Goal: Obtain resource: Download file/media

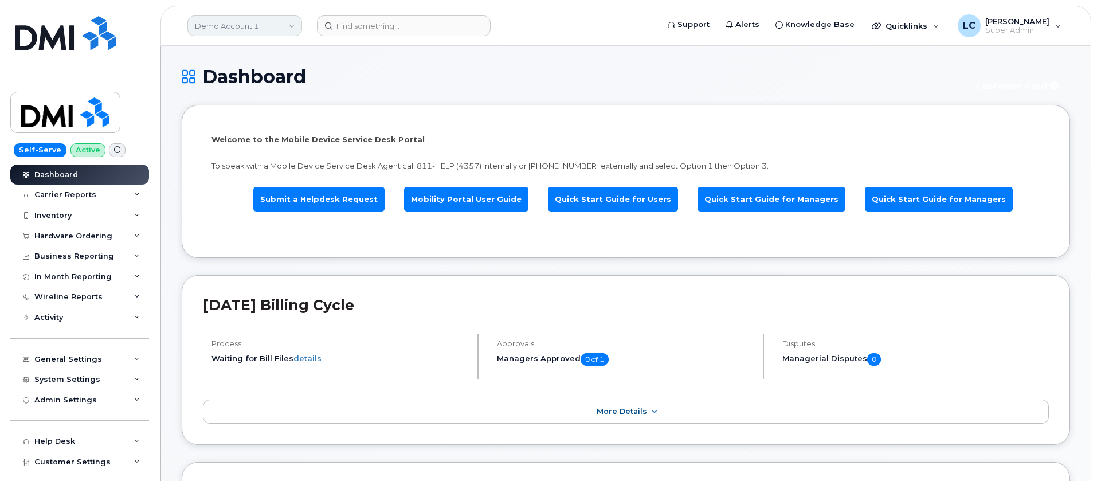
click at [266, 29] on link "Demo Account 1" at bounding box center [244, 25] width 115 height 21
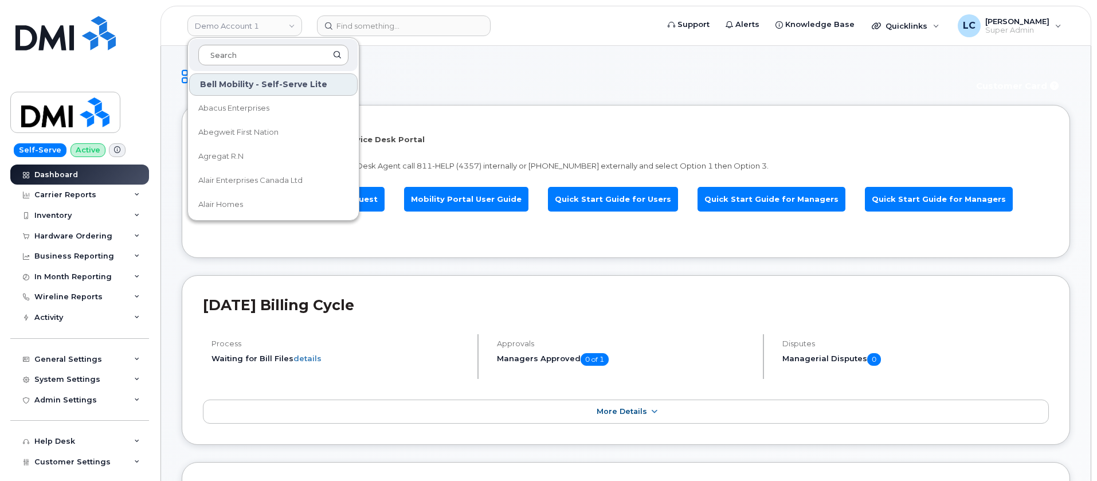
click at [264, 54] on input at bounding box center [273, 55] width 150 height 21
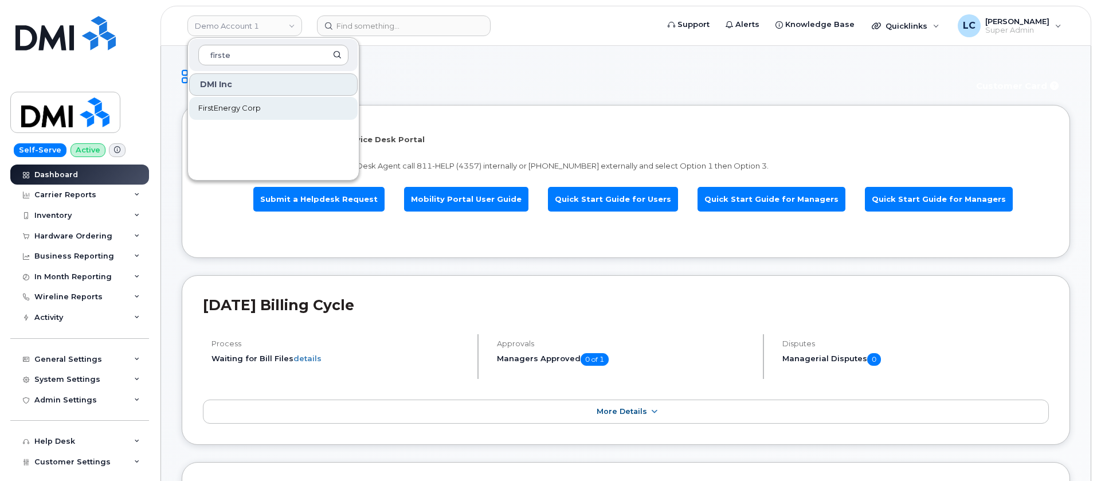
type input "firste"
click at [257, 105] on span "FirstEnergy Corp" at bounding box center [229, 108] width 62 height 11
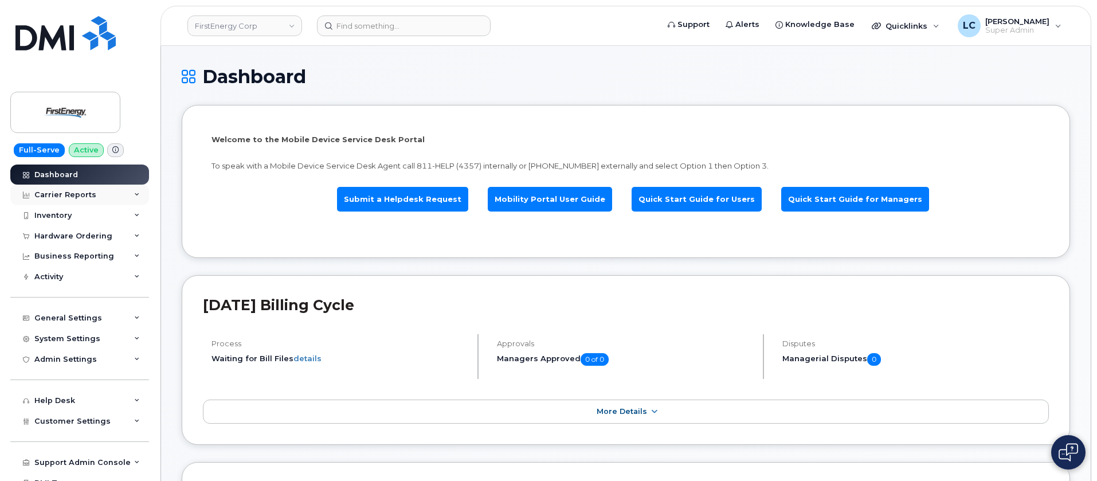
click at [108, 197] on div "Carrier Reports" at bounding box center [79, 195] width 139 height 21
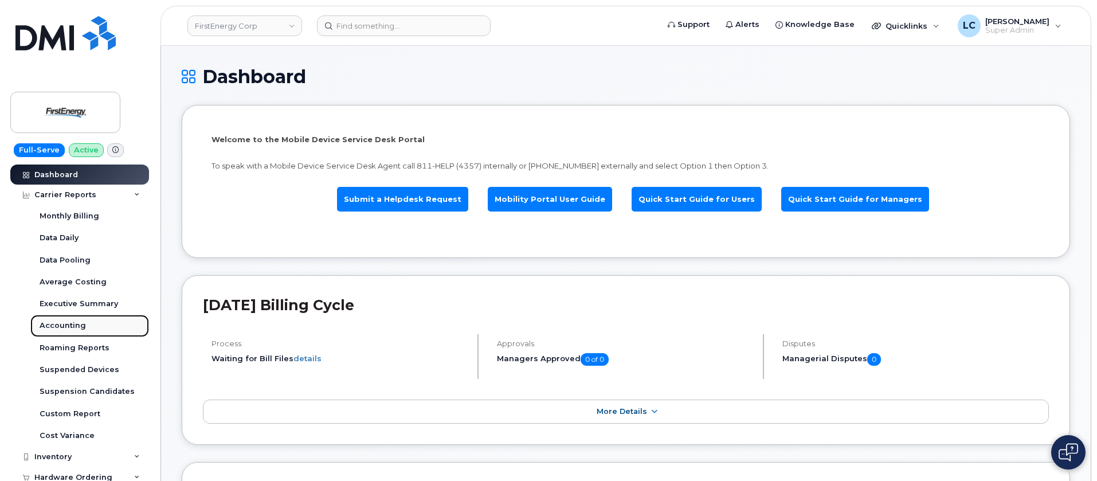
click at [84, 320] on link "Accounting" at bounding box center [89, 326] width 119 height 22
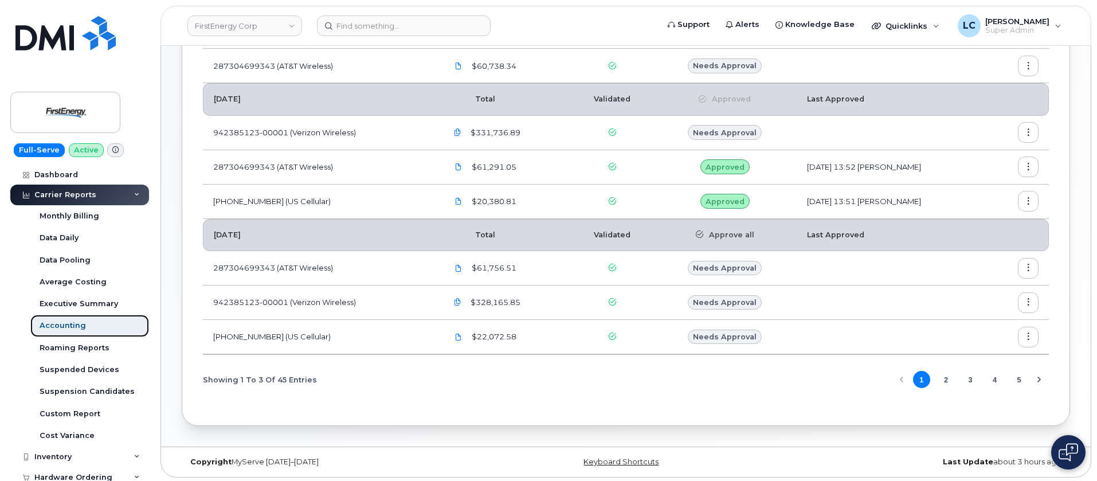
scroll to position [229, 0]
click at [947, 377] on button "2" at bounding box center [945, 377] width 17 height 17
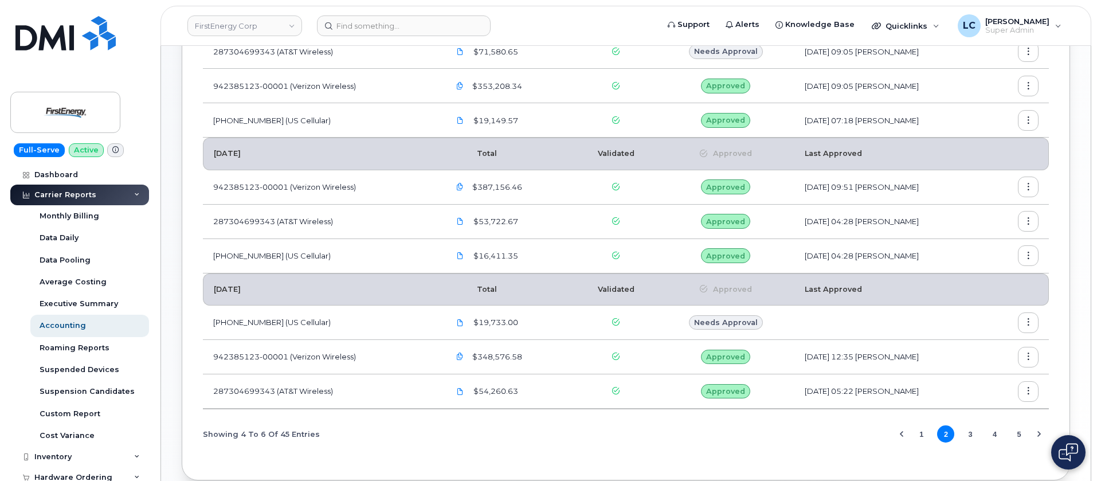
scroll to position [86, 0]
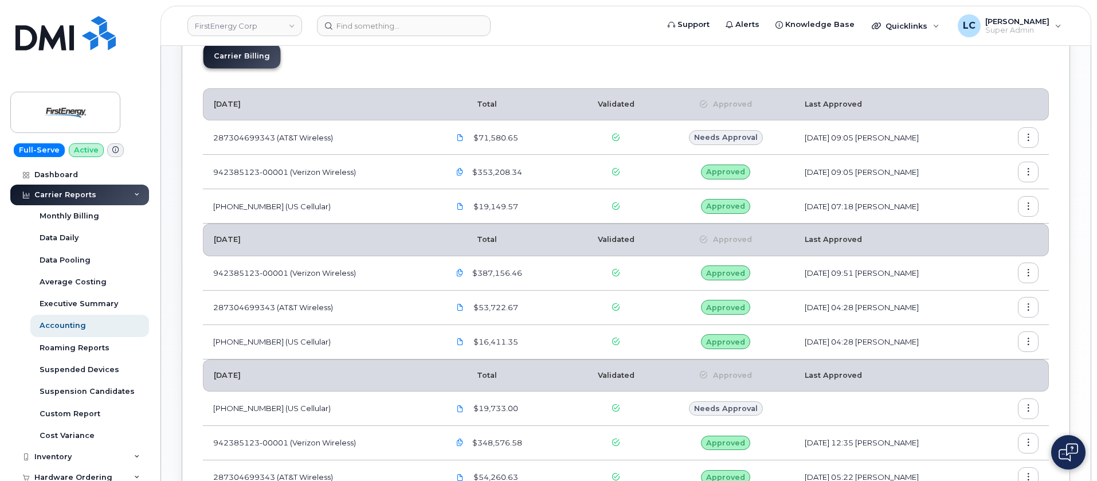
click at [1028, 137] on icon "button" at bounding box center [1028, 137] width 7 height 7
click at [993, 201] on span "Download" at bounding box center [976, 206] width 45 height 10
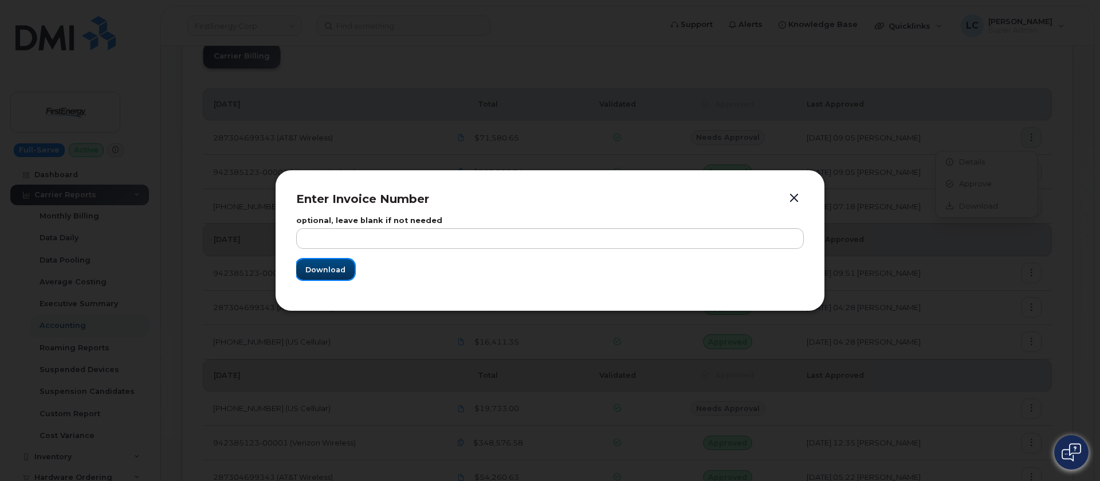
click at [329, 270] on span "Download" at bounding box center [325, 269] width 40 height 11
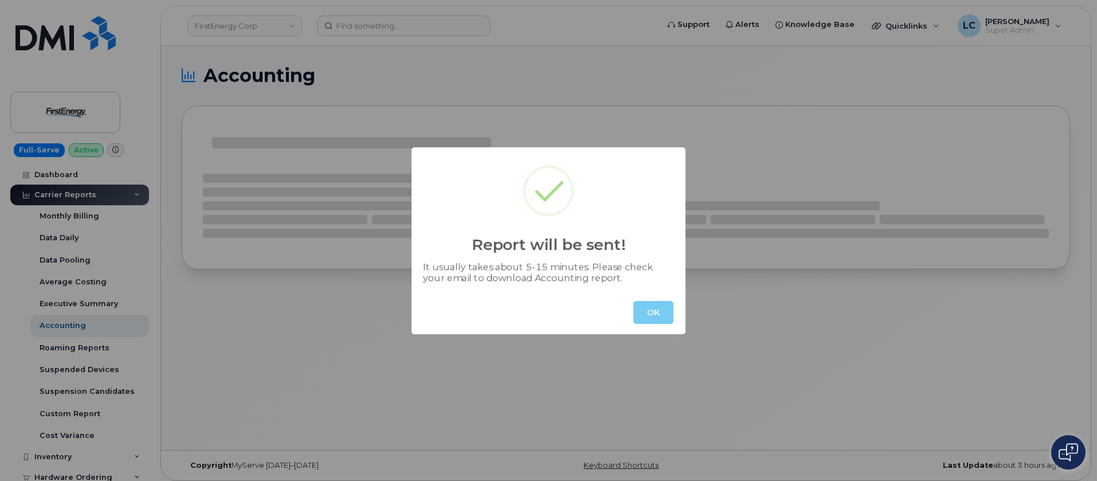
click at [660, 318] on button "OK" at bounding box center [653, 312] width 40 height 23
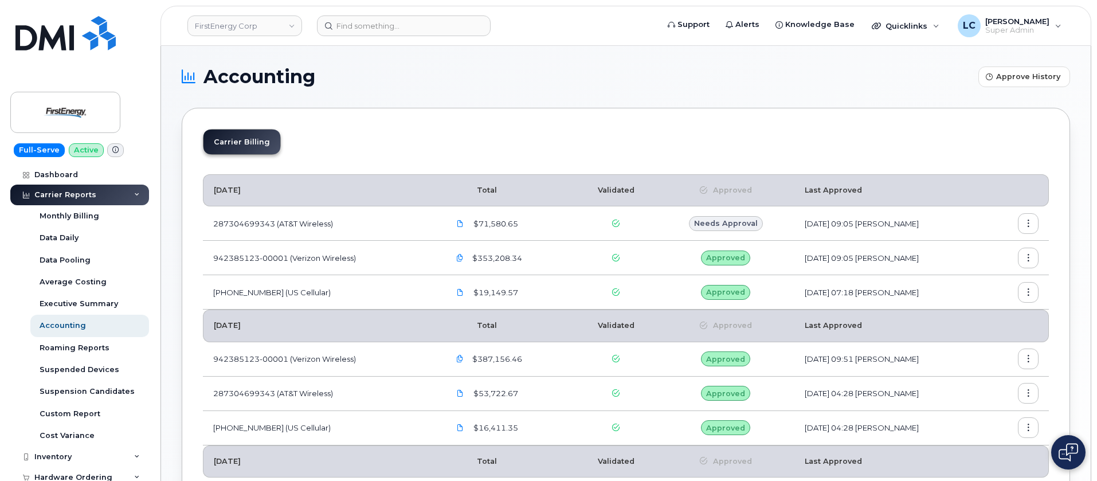
click at [1036, 224] on button "button" at bounding box center [1028, 223] width 21 height 21
click at [983, 249] on span "Details" at bounding box center [970, 248] width 32 height 10
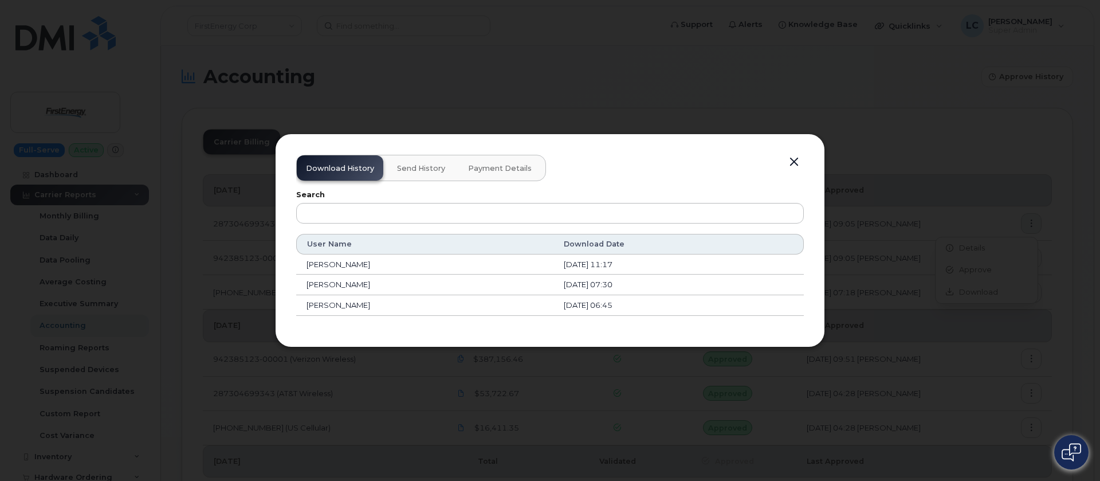
click at [429, 168] on span "Send History" at bounding box center [421, 168] width 48 height 9
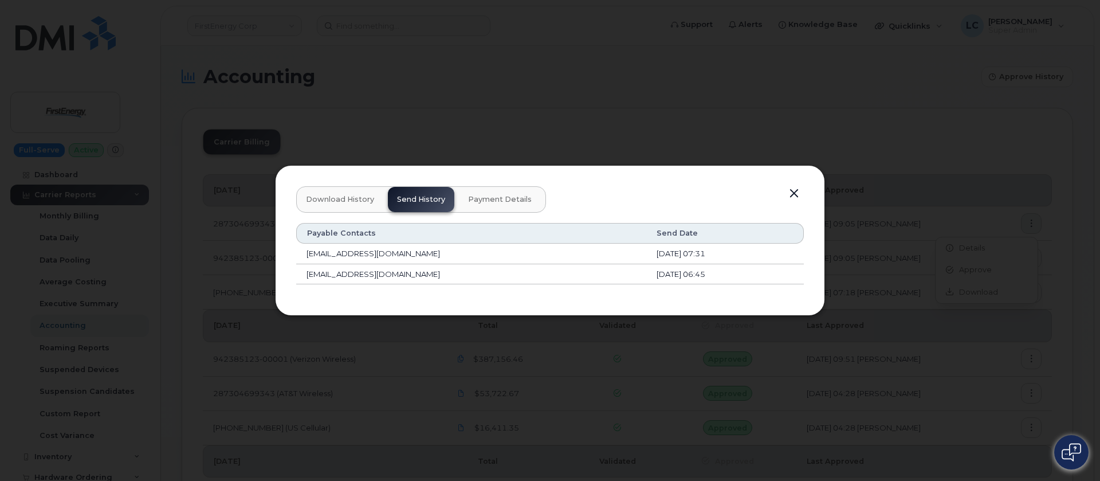
drag, startPoint x: 689, startPoint y: 276, endPoint x: 300, endPoint y: 273, distance: 388.6
click at [300, 273] on tr "emcmannis@firstenergycorp.com May 20, 2025 - 06:45" at bounding box center [550, 274] width 508 height 21
click at [797, 193] on button "button" at bounding box center [794, 194] width 17 height 16
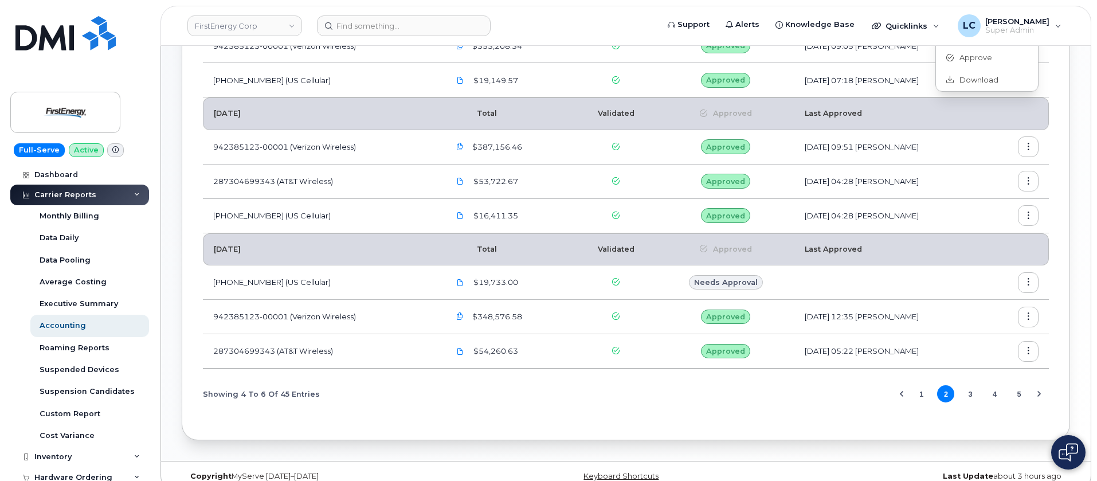
scroll to position [229, 0]
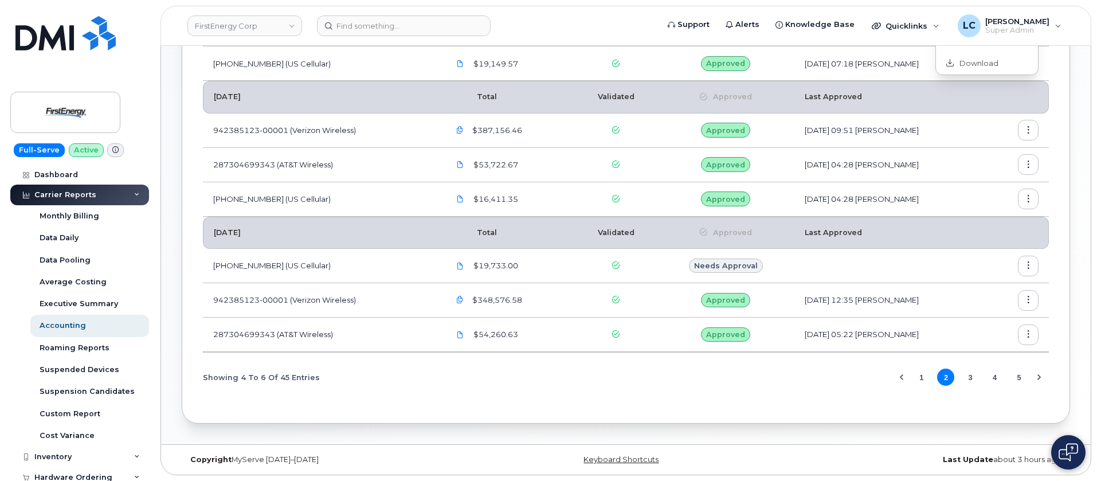
click at [919, 376] on button "1" at bounding box center [921, 377] width 17 height 17
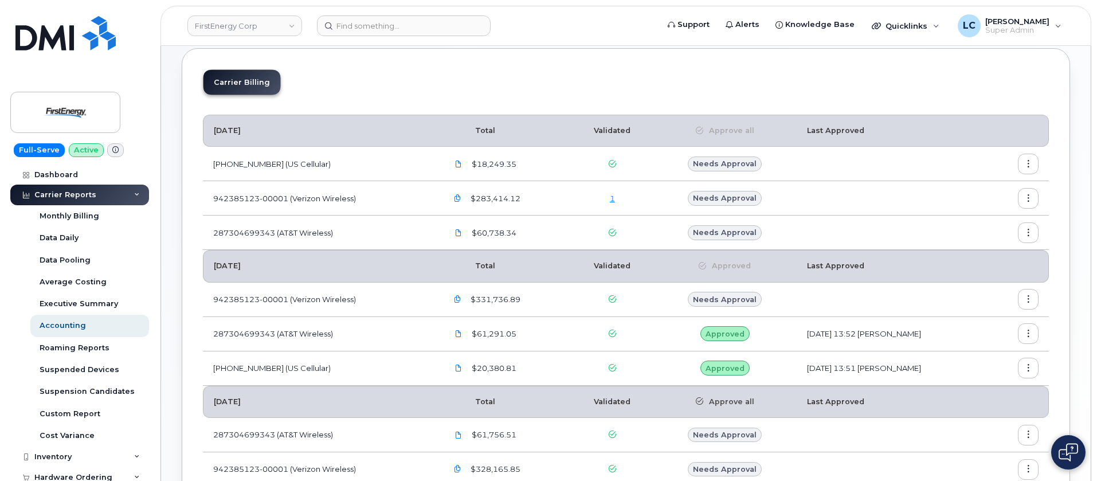
scroll to position [86, 0]
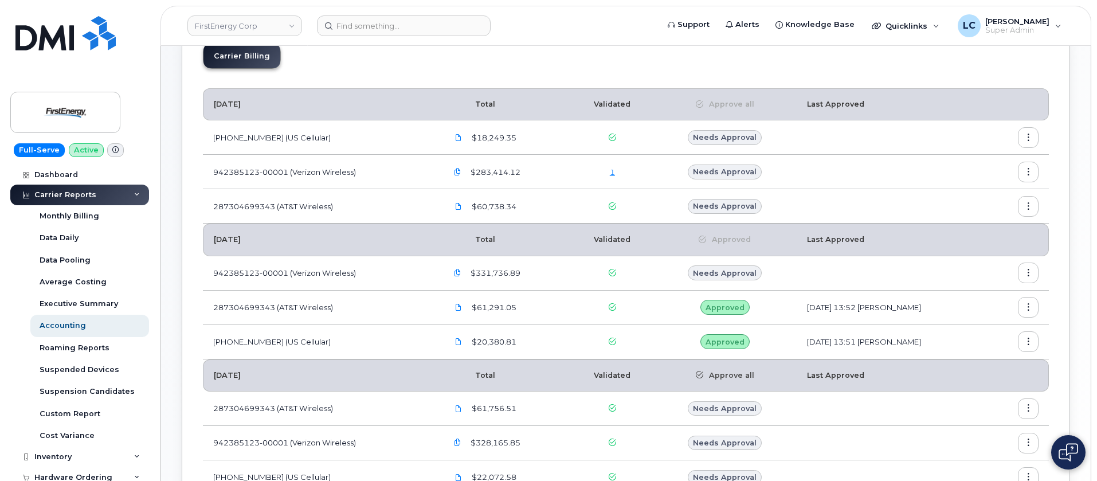
click at [1033, 275] on button "button" at bounding box center [1028, 272] width 21 height 21
click at [979, 297] on span "Details" at bounding box center [970, 297] width 32 height 10
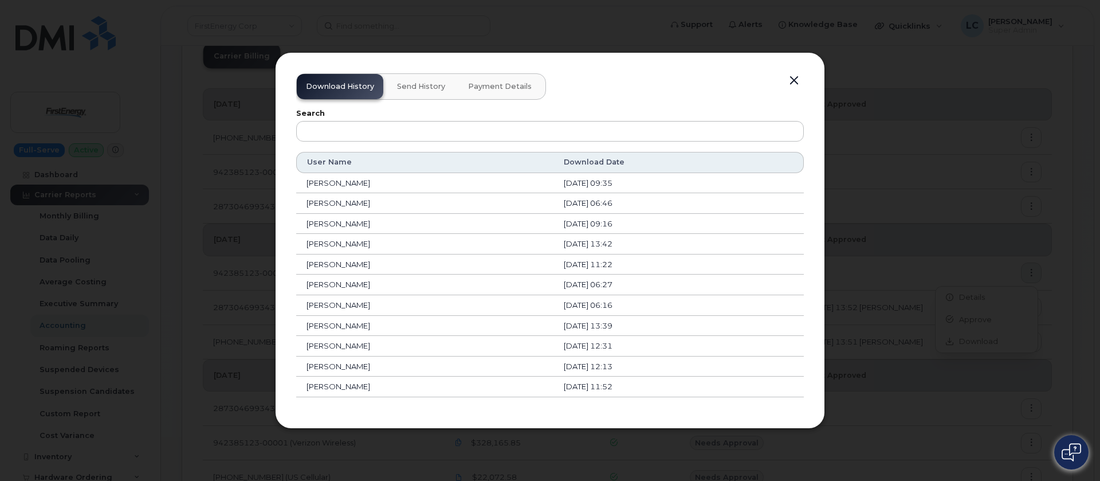
click at [432, 81] on button "Send History" at bounding box center [421, 86] width 66 height 25
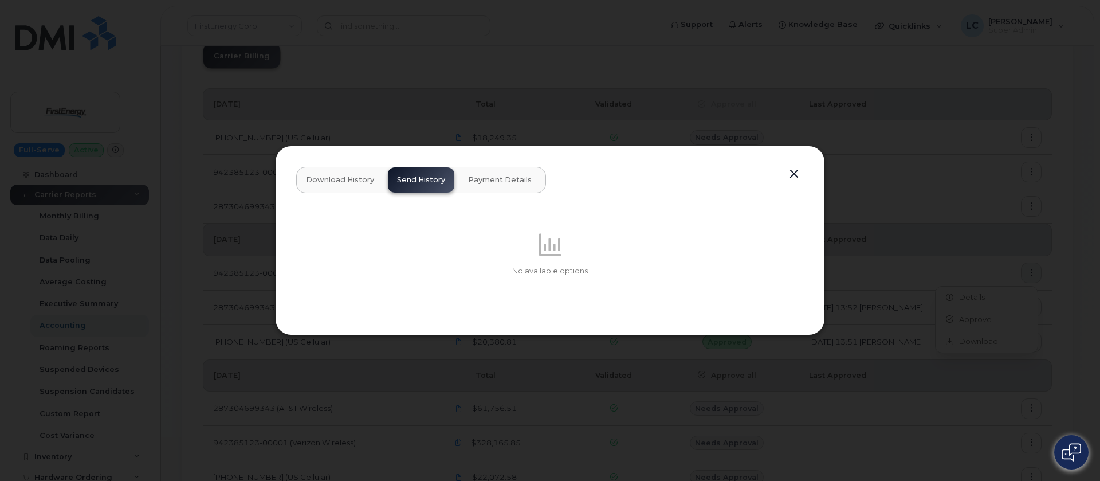
click at [502, 171] on button "Payment Details" at bounding box center [500, 179] width 82 height 25
click at [414, 177] on span "Send History" at bounding box center [421, 179] width 48 height 9
click at [321, 177] on span "Download History" at bounding box center [340, 179] width 68 height 9
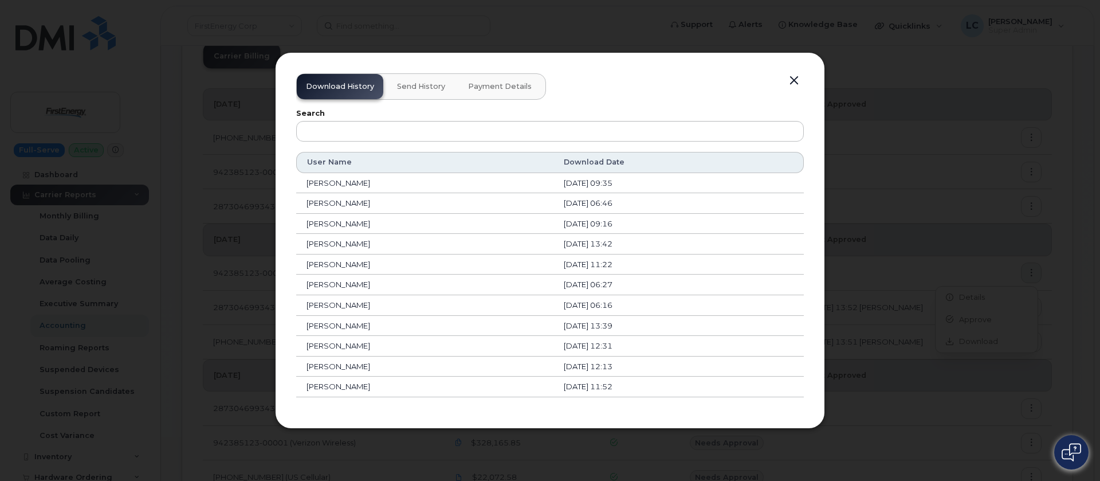
click at [795, 80] on button "button" at bounding box center [794, 81] width 17 height 16
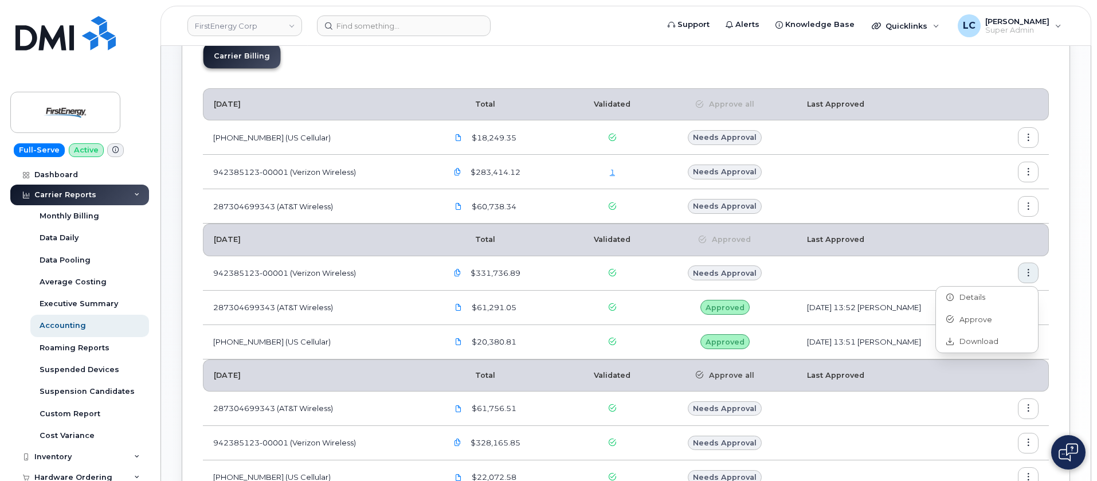
click at [928, 265] on td at bounding box center [893, 273] width 193 height 34
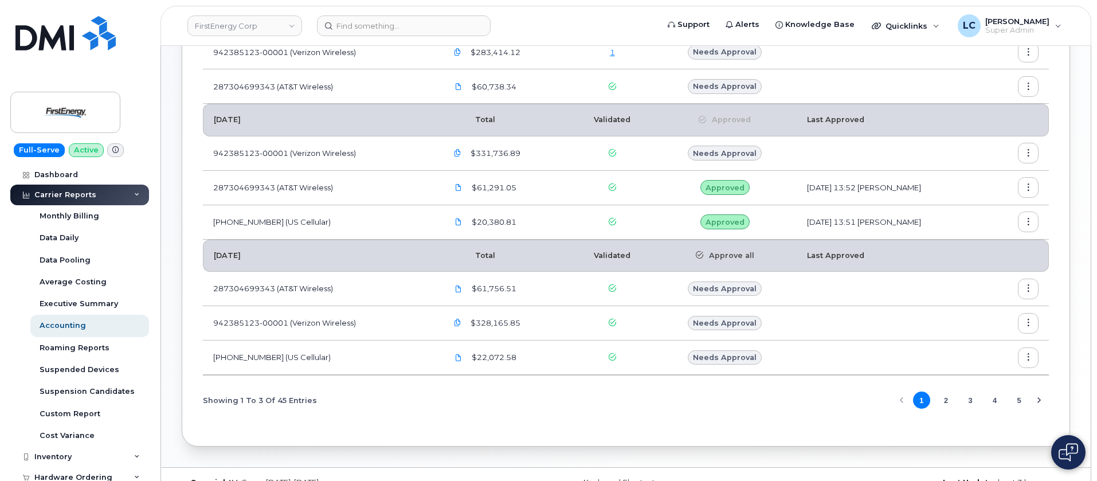
scroll to position [229, 0]
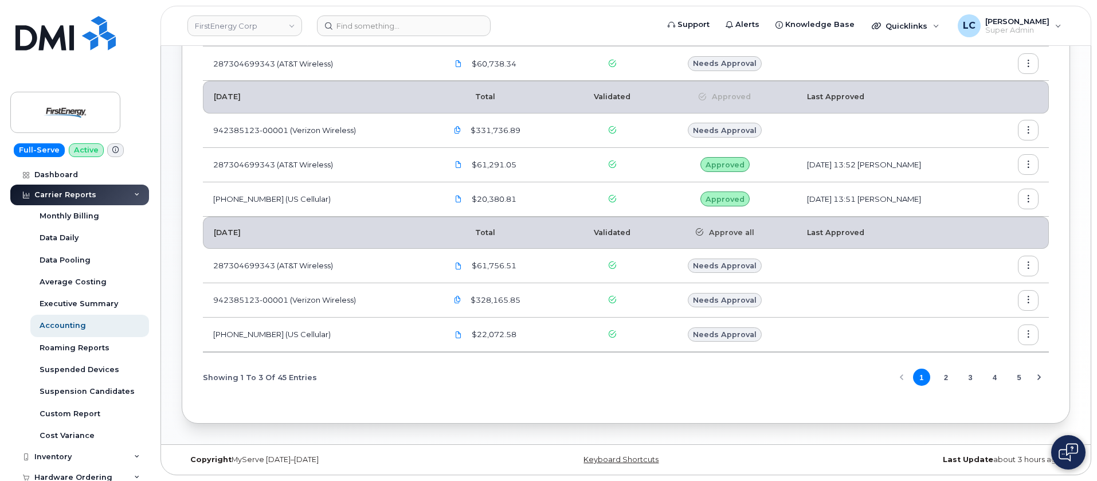
click at [1028, 297] on icon "button" at bounding box center [1028, 299] width 7 height 7
click at [983, 329] on span "Details" at bounding box center [970, 325] width 32 height 10
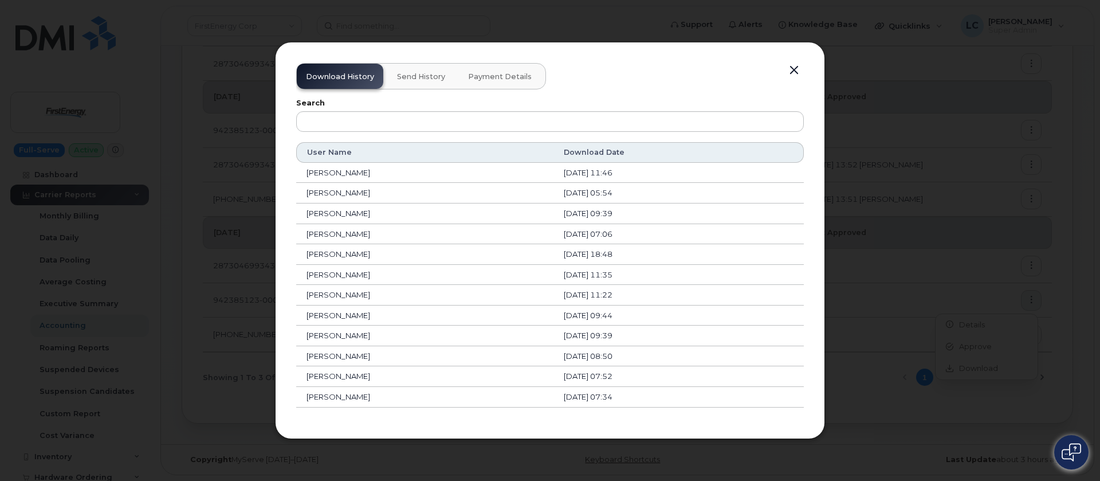
click at [445, 80] on button "Send History" at bounding box center [421, 76] width 66 height 25
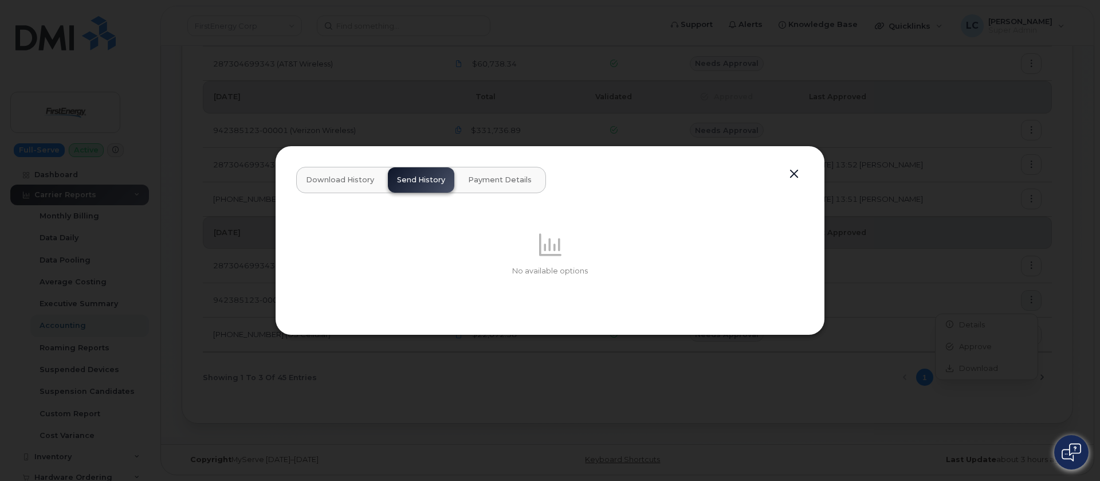
click at [539, 244] on icon at bounding box center [550, 244] width 22 height 22
click at [795, 172] on button "button" at bounding box center [794, 174] width 17 height 16
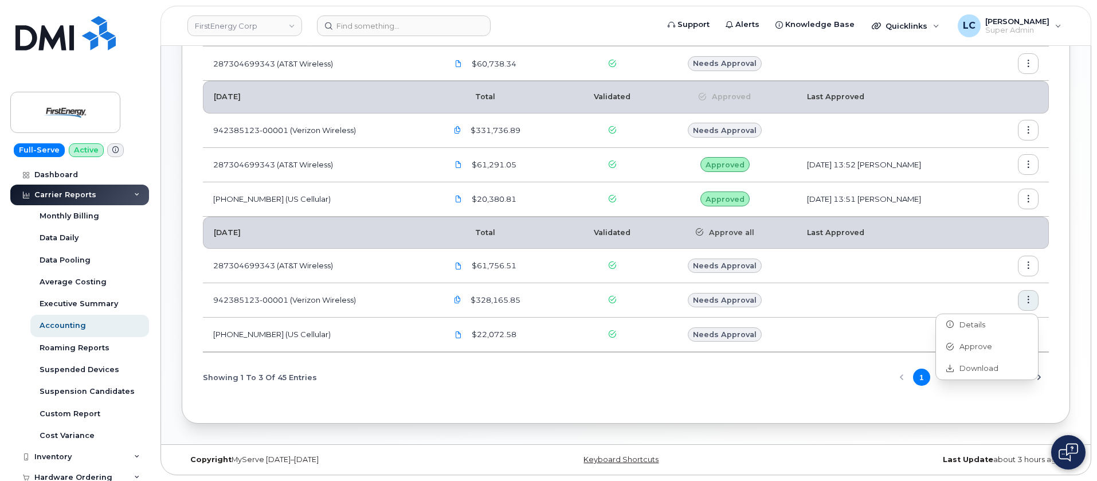
click at [888, 249] on td at bounding box center [893, 266] width 193 height 34
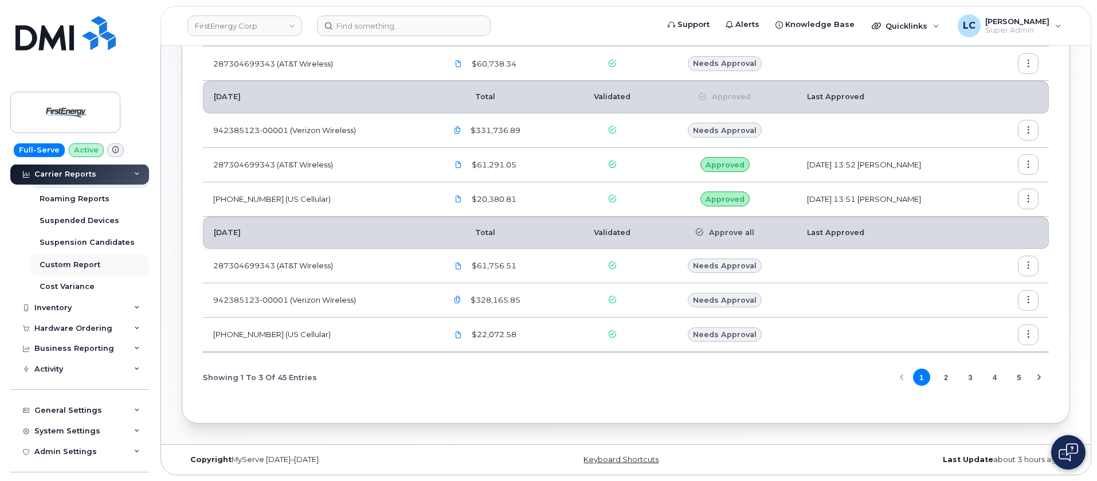
scroll to position [172, 0]
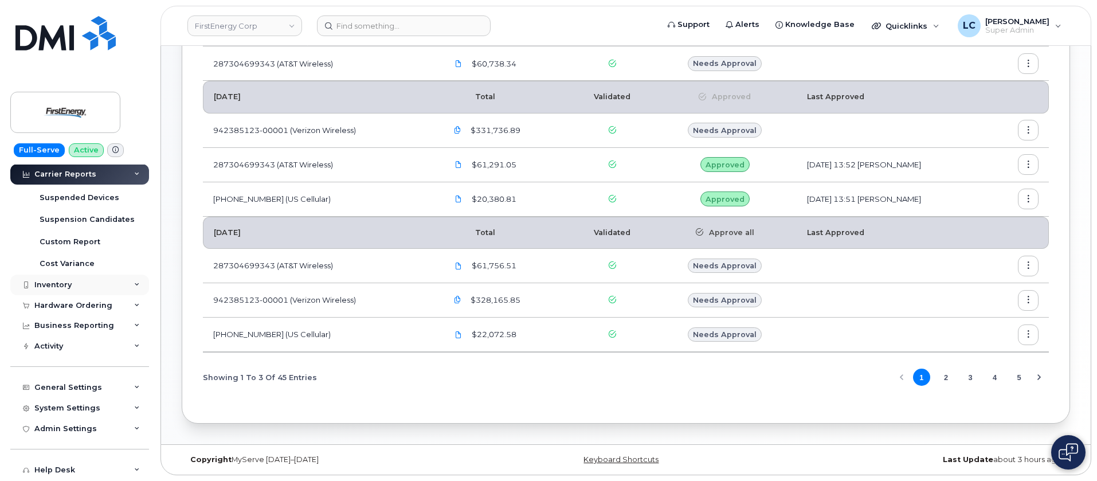
click at [116, 282] on div "Inventory" at bounding box center [79, 285] width 139 height 21
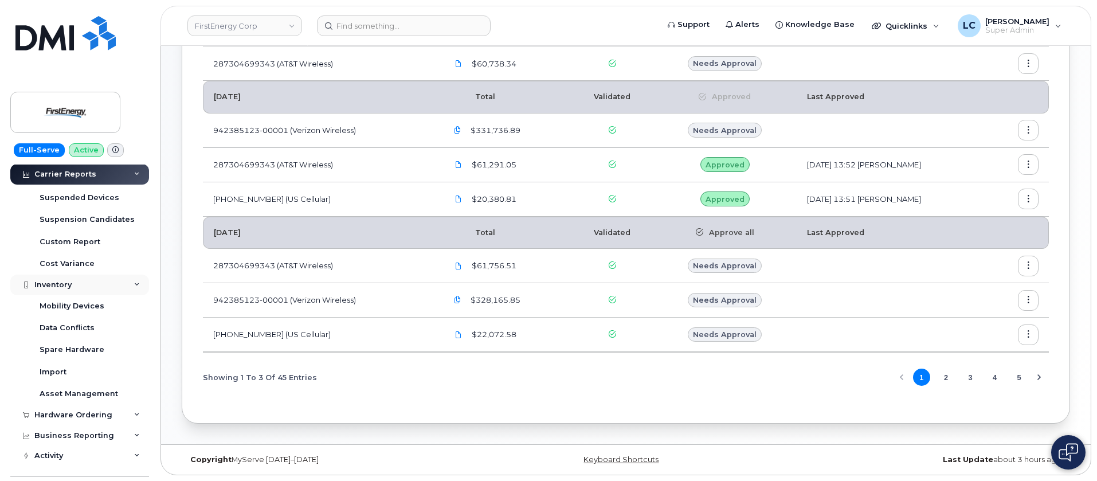
click at [116, 282] on div "Inventory" at bounding box center [79, 285] width 139 height 21
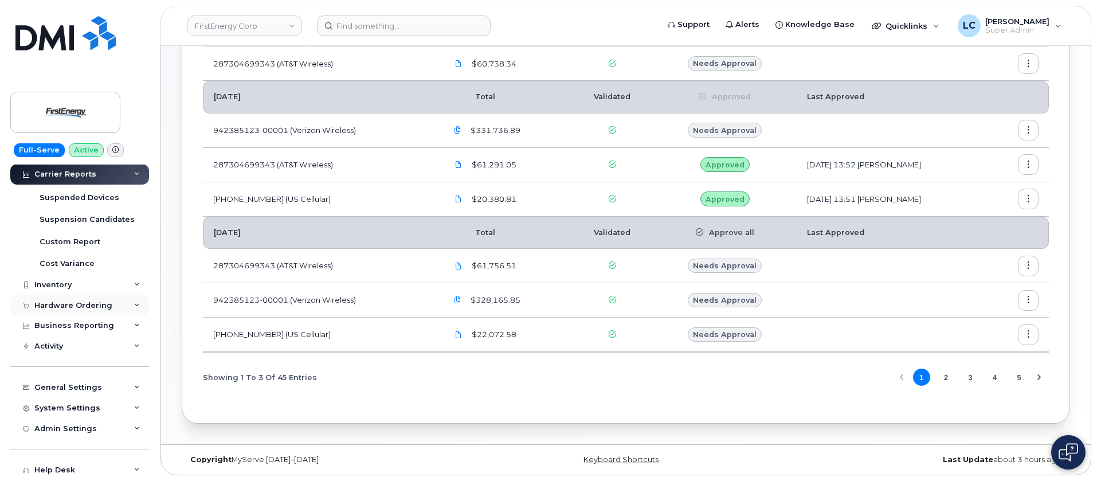
click at [112, 307] on div "Hardware Ordering" at bounding box center [79, 305] width 139 height 21
click at [112, 327] on div "Business Reporting" at bounding box center [79, 325] width 139 height 21
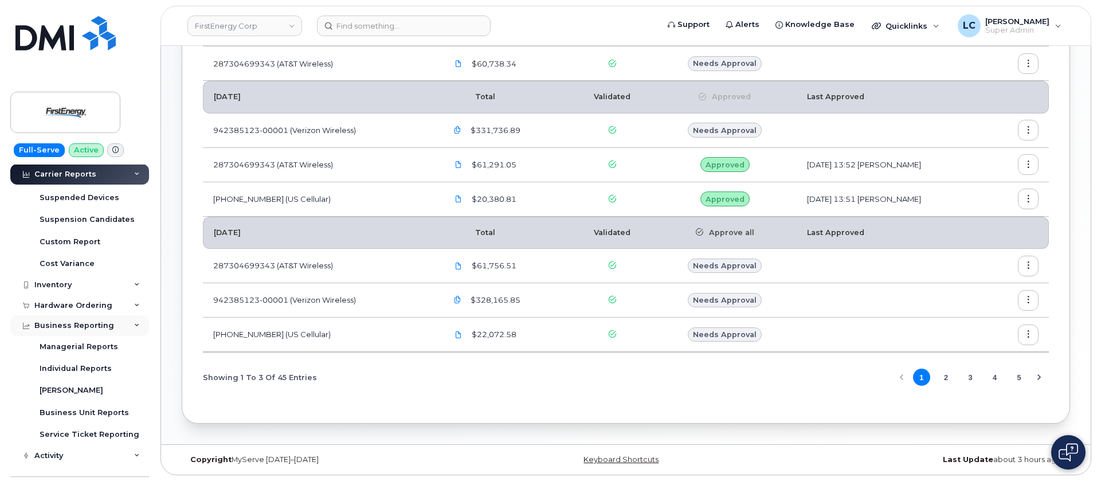
click at [112, 327] on div "Business Reporting" at bounding box center [79, 325] width 139 height 21
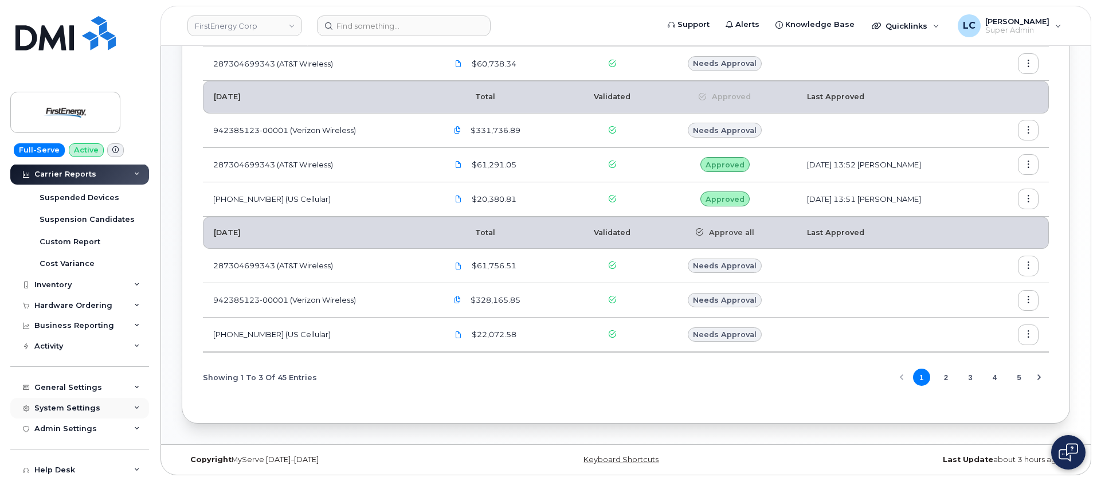
click at [96, 403] on div "System Settings" at bounding box center [67, 407] width 66 height 9
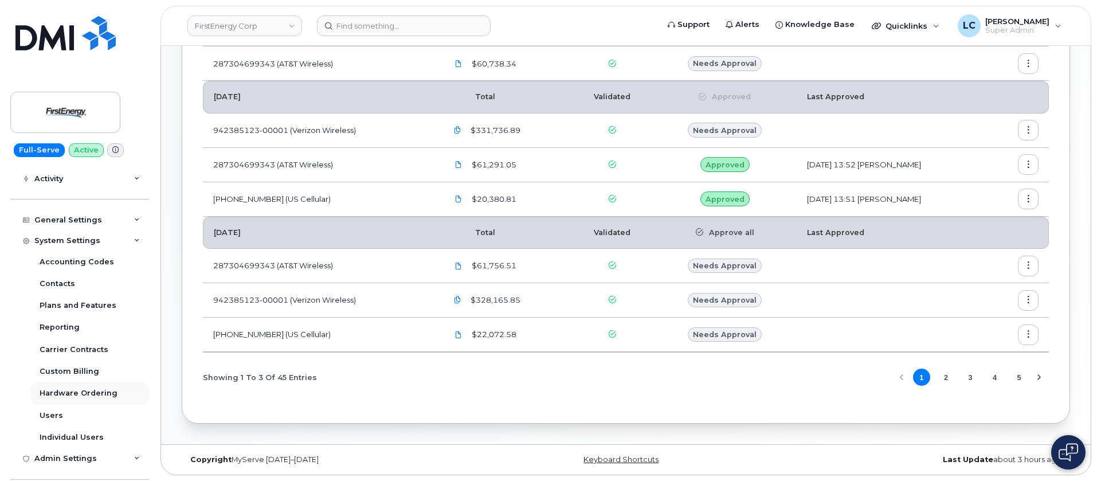
scroll to position [344, 0]
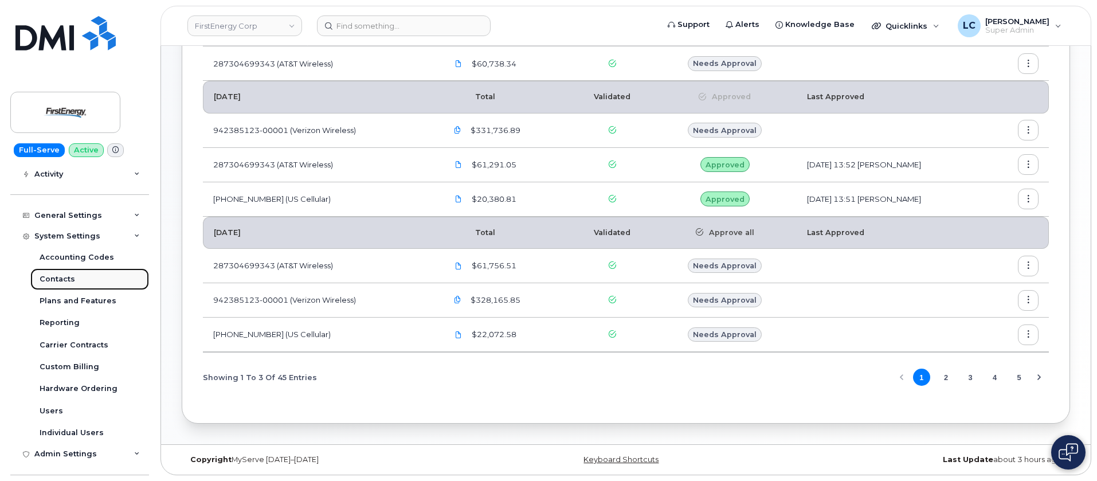
click at [70, 278] on div "Contacts" at bounding box center [58, 279] width 36 height 10
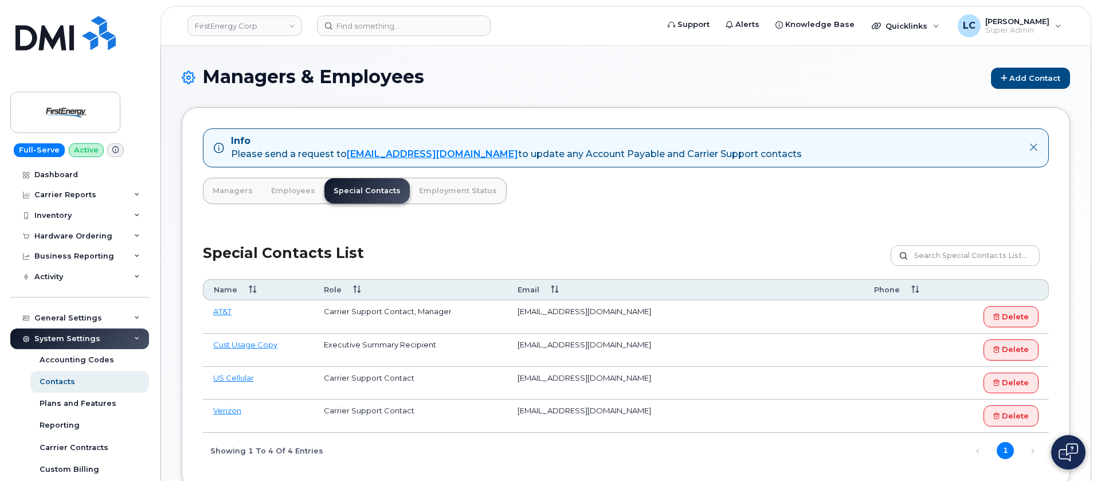
scroll to position [83, 0]
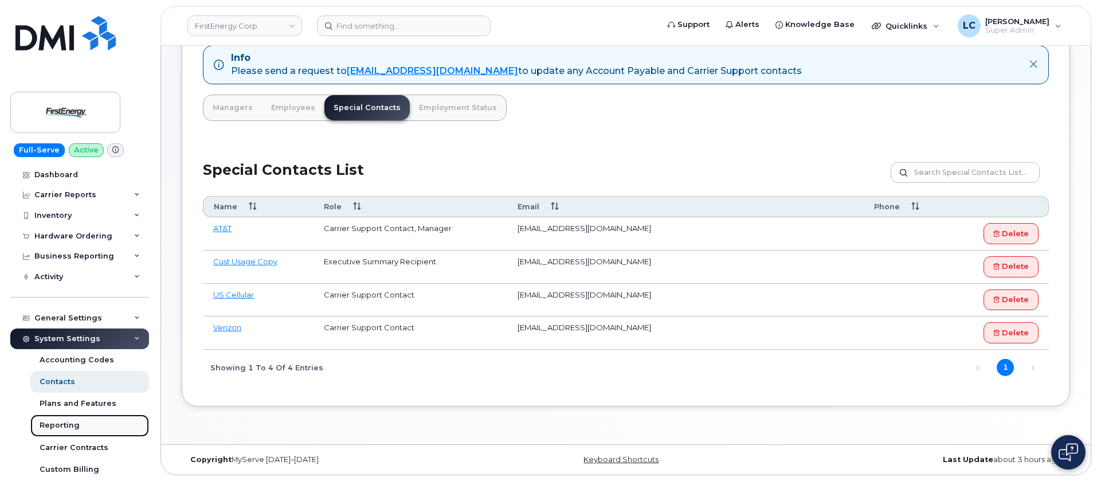
click at [68, 430] on div "Reporting" at bounding box center [60, 425] width 40 height 10
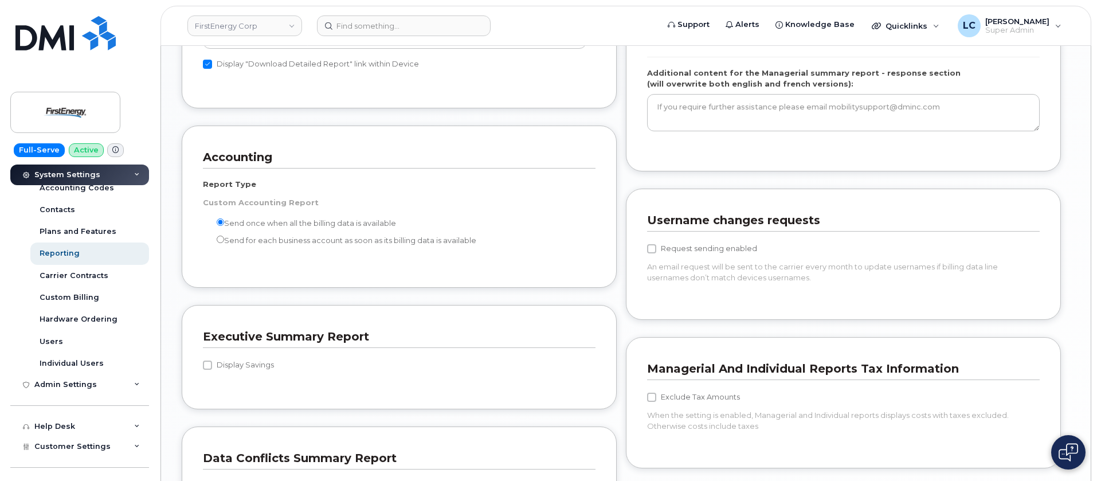
scroll to position [946, 0]
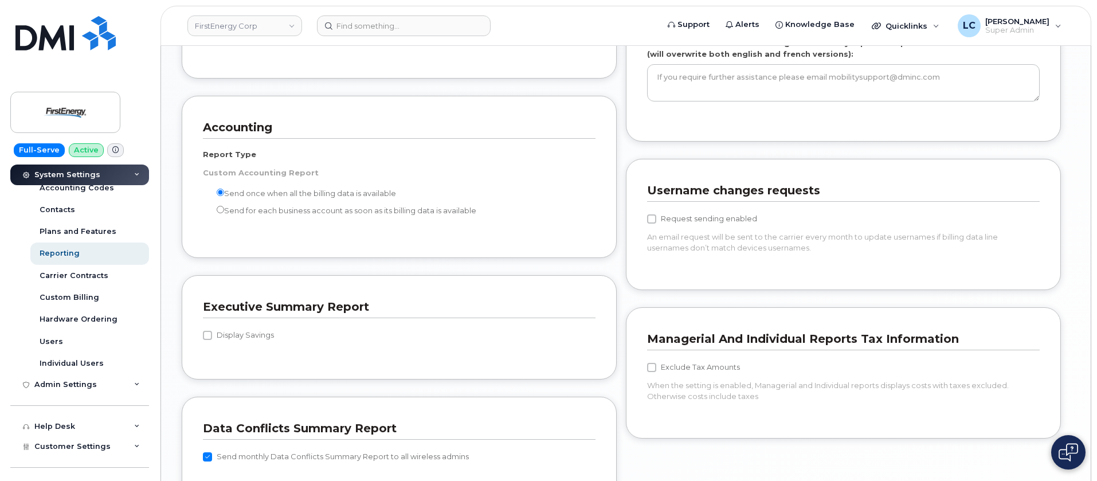
click at [269, 172] on strong "Custom Accounting Report" at bounding box center [261, 172] width 116 height 9
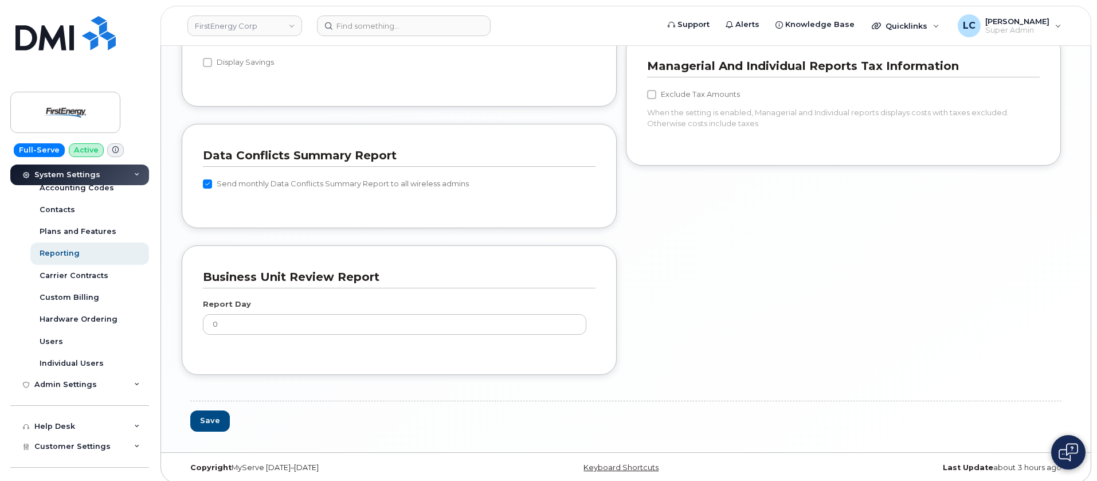
scroll to position [1226, 0]
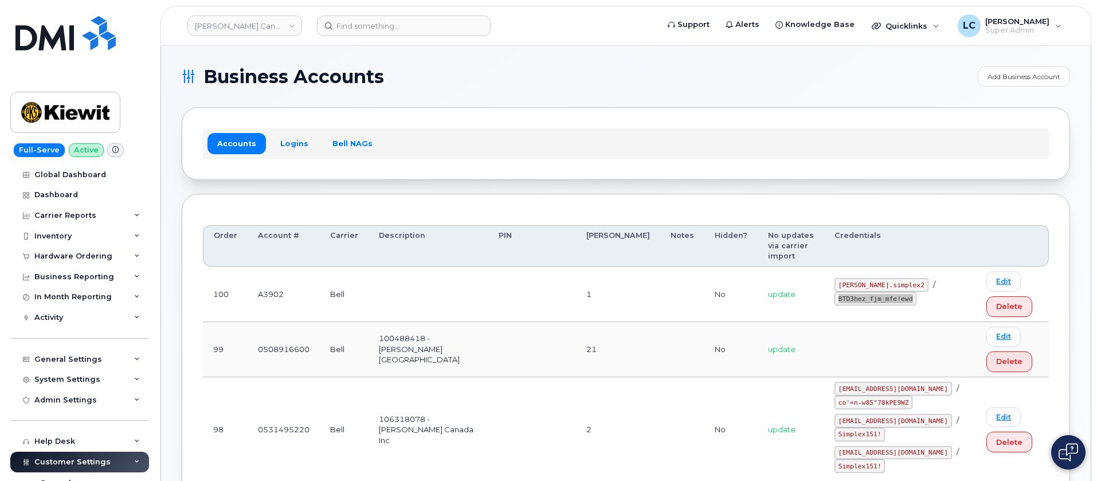
scroll to position [242, 0]
